Goal: Transaction & Acquisition: Purchase product/service

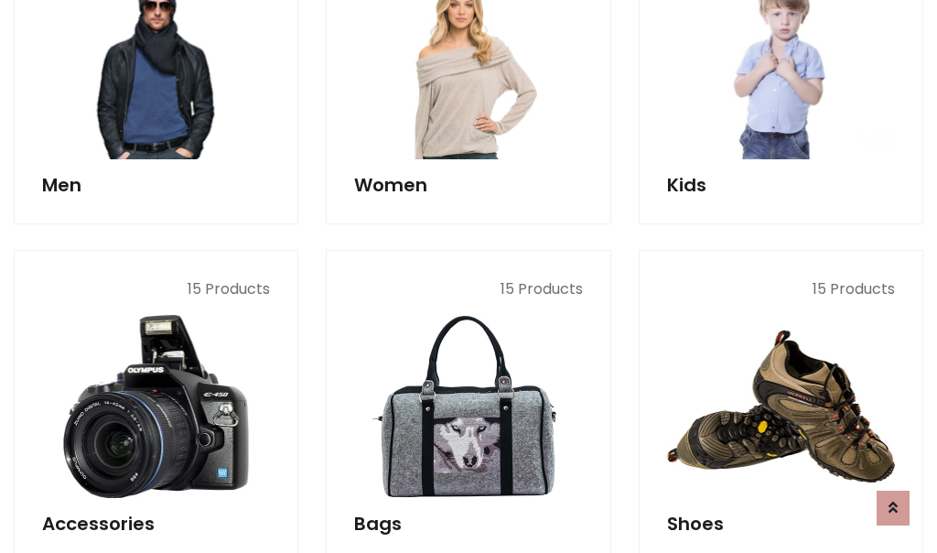
scroll to position [612, 0]
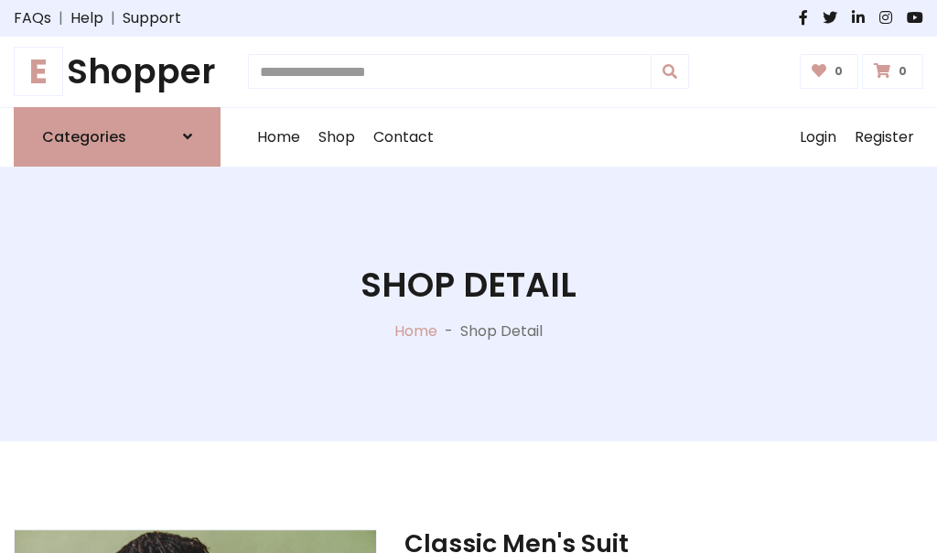
click at [117, 71] on h1 "E Shopper" at bounding box center [117, 71] width 207 height 41
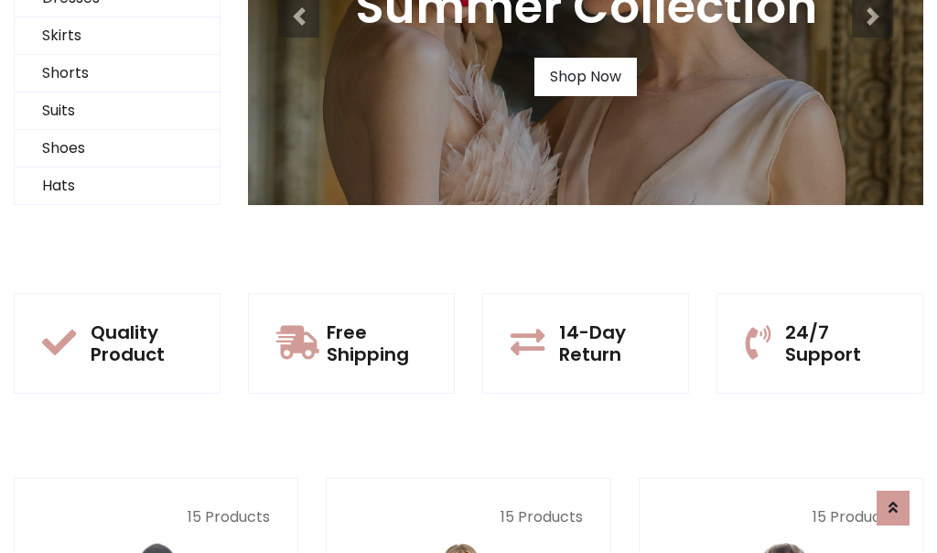
scroll to position [177, 0]
